Goal: Navigation & Orientation: Go to known website

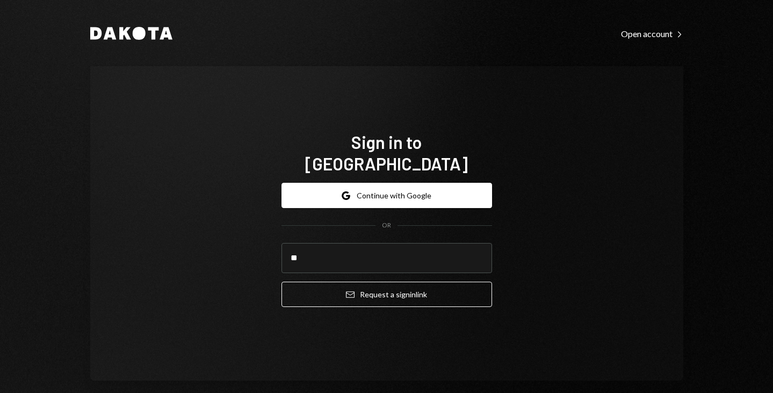
type input "**********"
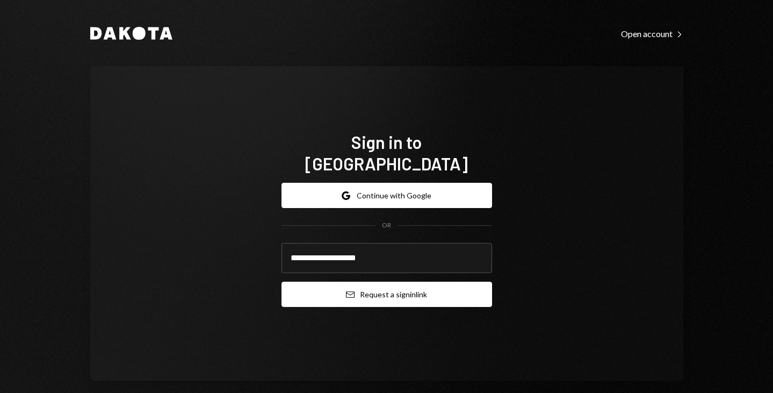
click at [362, 281] on button "Email Request a sign in link" at bounding box center [386, 293] width 211 height 25
